Goal: Task Accomplishment & Management: Complete application form

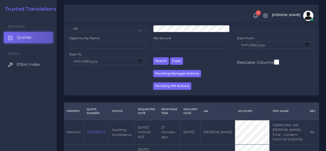
scroll to position [77, 0]
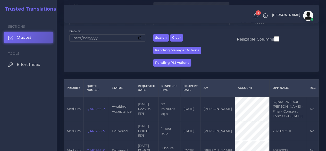
click at [98, 111] on link "QAR126623" at bounding box center [96, 109] width 19 height 4
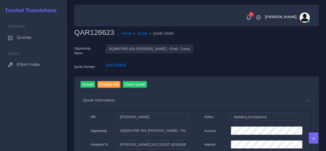
click at [95, 32] on h2 "QAR126623" at bounding box center [96, 32] width 44 height 9
copy h2 "QAR126623"
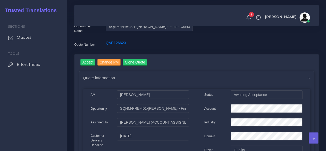
scroll to position [52, 0]
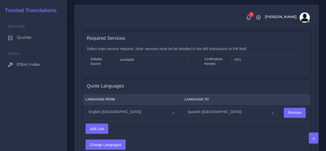
scroll to position [464, 0]
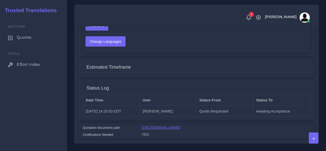
click at [171, 128] on link "https://workdrive.zoho.com/fgoh3e43b1a1fe2124b65bedd7c3c51a0e040/teams/fgoh3e43…" at bounding box center [161, 127] width 39 height 4
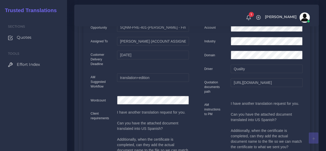
scroll to position [0, 0]
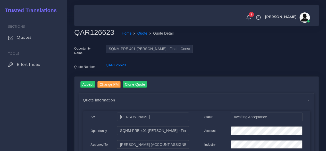
click at [86, 84] on input "Accept" at bounding box center [87, 84] width 15 height 7
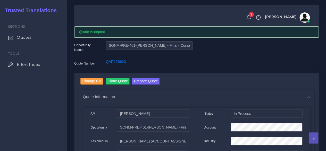
scroll to position [52, 0]
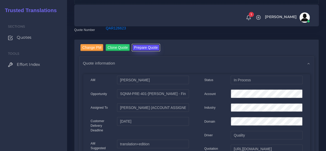
click at [137, 48] on button "Prepare Quote" at bounding box center [146, 47] width 28 height 7
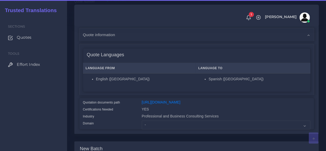
scroll to position [77, 0]
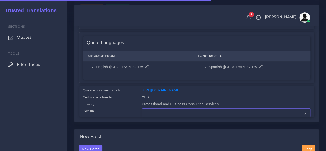
click at [154, 117] on select "- Advertising and Media Agriculture, Forestry and Fishing Architecture, Buildin…" at bounding box center [226, 112] width 169 height 9
select select "Professional and Business Consulting Services"
click at [142, 117] on select "- Advertising and Media Agriculture, Forestry and Fishing Architecture, Buildin…" at bounding box center [226, 112] width 169 height 9
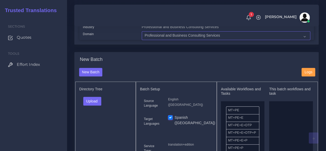
scroll to position [155, 0]
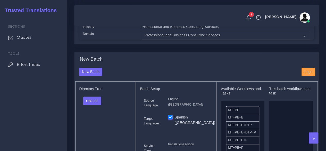
click at [99, 109] on div "Upload Folder Files un/check all" at bounding box center [105, 102] width 53 height 12
click at [97, 105] on button "Upload" at bounding box center [92, 100] width 18 height 9
click at [98, 124] on label "Files" at bounding box center [102, 120] width 36 height 6
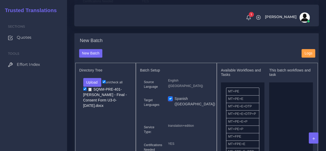
scroll to position [206, 0]
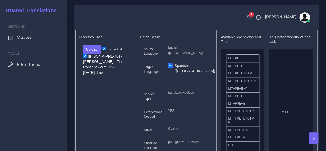
drag, startPoint x: 247, startPoint y: 113, endPoint x: 301, endPoint y: 118, distance: 53.9
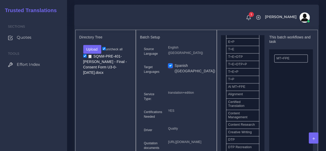
scroll to position [155, 0]
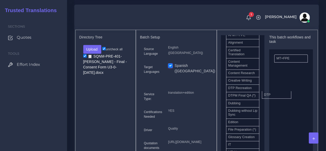
drag, startPoint x: 246, startPoint y: 103, endPoint x: 282, endPoint y: 103, distance: 36.1
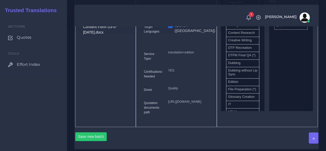
scroll to position [284, 0]
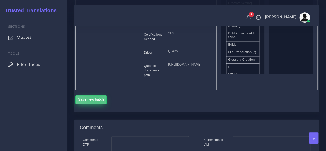
click at [97, 104] on button "Save new batch" at bounding box center [91, 99] width 32 height 9
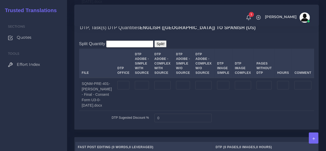
scroll to position [490, 0]
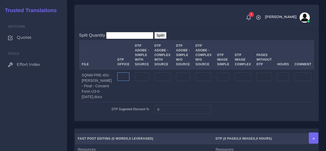
click at [126, 81] on input "number" at bounding box center [123, 76] width 12 height 9
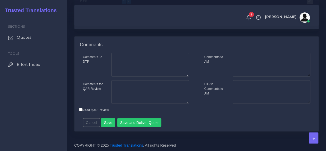
scroll to position [737, 0]
type input "7"
click at [108, 122] on button "Save" at bounding box center [108, 122] width 14 height 9
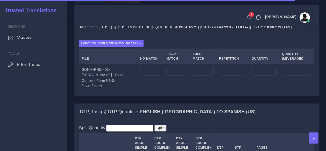
scroll to position [413, 0]
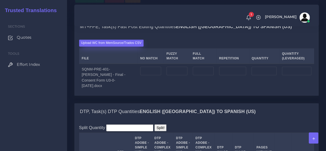
click at [114, 46] on label "Upload WC from MemSource/Trados CSV" at bounding box center [111, 42] width 65 height 7
click at [0, 0] on input "Upload WC from MemSource/Trados CSV" at bounding box center [0, 0] width 0 height 0
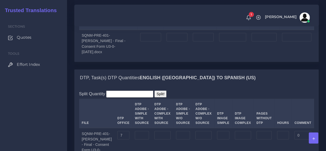
scroll to position [438, 0]
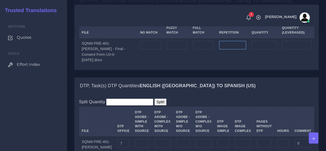
click at [223, 50] on input "number" at bounding box center [232, 45] width 27 height 9
type input "4"
type input "1"
click at [158, 50] on input "number" at bounding box center [150, 45] width 21 height 9
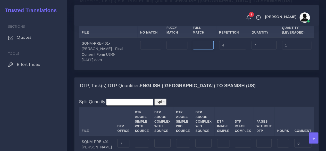
type input "0"
click at [202, 50] on input "number" at bounding box center [203, 45] width 21 height 9
type input "0"
drag, startPoint x: 154, startPoint y: 81, endPoint x: 130, endPoint y: 82, distance: 23.7
click at [130, 65] on tr "SQNM-PRE-401-Saade, George - Final - Consent Form U3-0-19MAY2025.docx 0 0 4 4 1" at bounding box center [196, 51] width 235 height 27
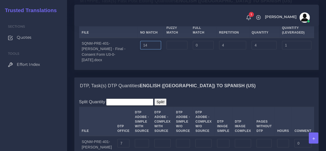
type input "14"
type input "18"
type input "15"
click at [174, 50] on input "number" at bounding box center [177, 45] width 21 height 9
type input "44"
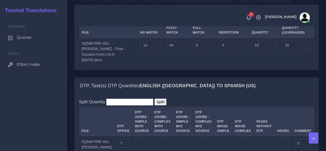
type input "62"
type input "37"
drag, startPoint x: 208, startPoint y: 80, endPoint x: 176, endPoint y: 82, distance: 31.8
click at [176, 65] on tr "SQNM-PRE-401-Saade, George - Final - Consent Form U3-0-19MAY2025.docx 14 44 0 4…" at bounding box center [196, 51] width 235 height 27
type input "2682"
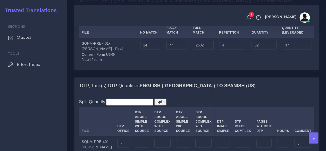
type input "2744"
type input "707"
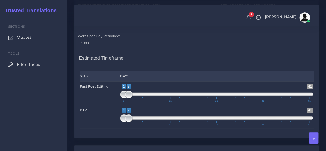
scroll to position [670, 0]
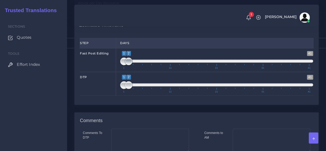
type input "1;1"
drag, startPoint x: 129, startPoint y: 93, endPoint x: 115, endPoint y: 93, distance: 14.7
click at [115, 72] on div "Fast Post Editing 1 41 1 1 1 — 1 1 11 21 31 41 1;1" at bounding box center [197, 60] width 242 height 24
type input "1;1"
drag, startPoint x: 128, startPoint y: 114, endPoint x: 109, endPoint y: 114, distance: 19.1
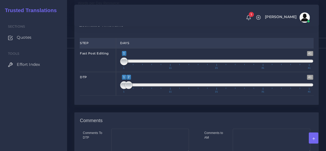
click at [110, 96] on div "DTP 1 41 1 2 1 — 2 1 11 21 31 41 1;1" at bounding box center [197, 84] width 242 height 24
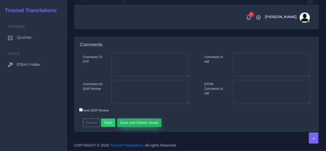
click at [136, 118] on button "Save and Deliver Quote" at bounding box center [139, 122] width 44 height 9
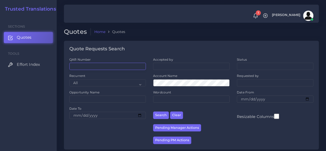
click at [113, 65] on input "QAR Number" at bounding box center [107, 66] width 77 height 7
paste input "QAR126615"
type input "QAR126615"
click at [153, 111] on button "Search" at bounding box center [161, 114] width 16 height 7
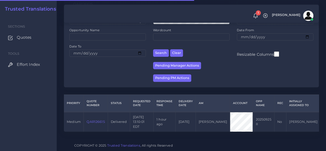
scroll to position [66, 0]
click at [101, 120] on link "QAR126615" at bounding box center [96, 122] width 18 height 4
